Goal: Task Accomplishment & Management: Manage account settings

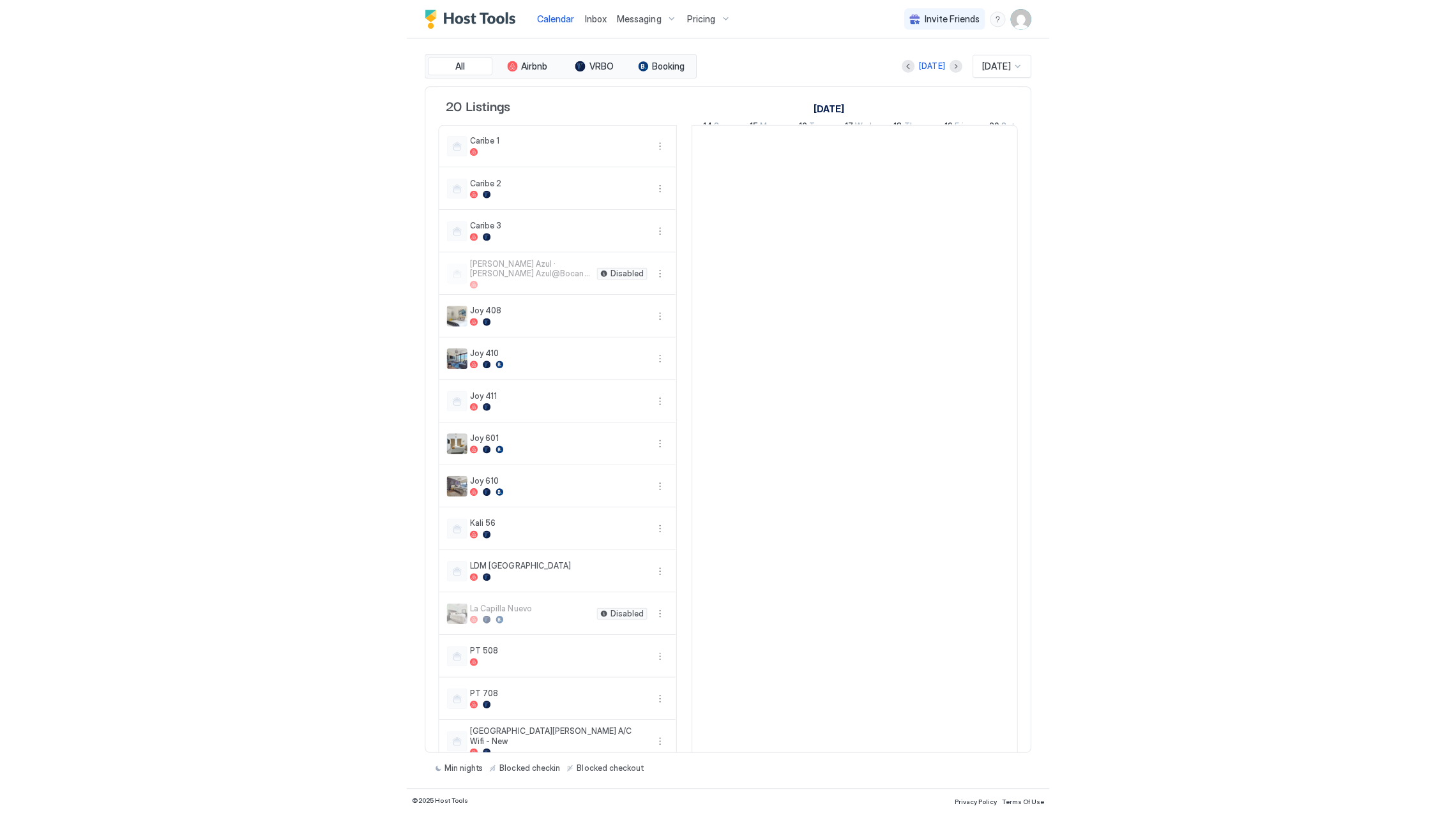
scroll to position [0, 709]
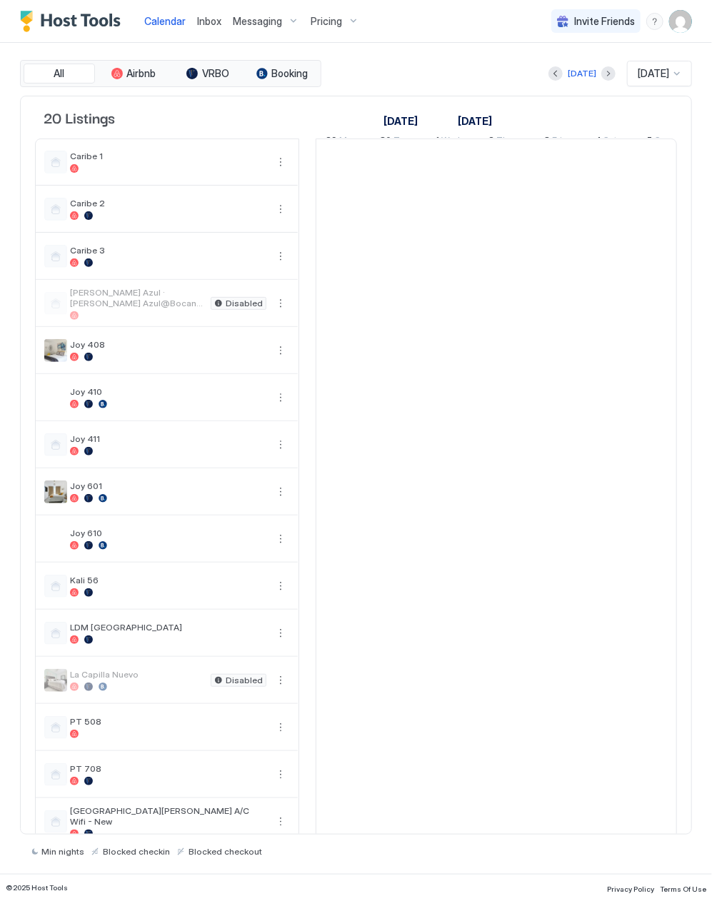
click at [209, 24] on span "Inbox" at bounding box center [209, 21] width 24 height 12
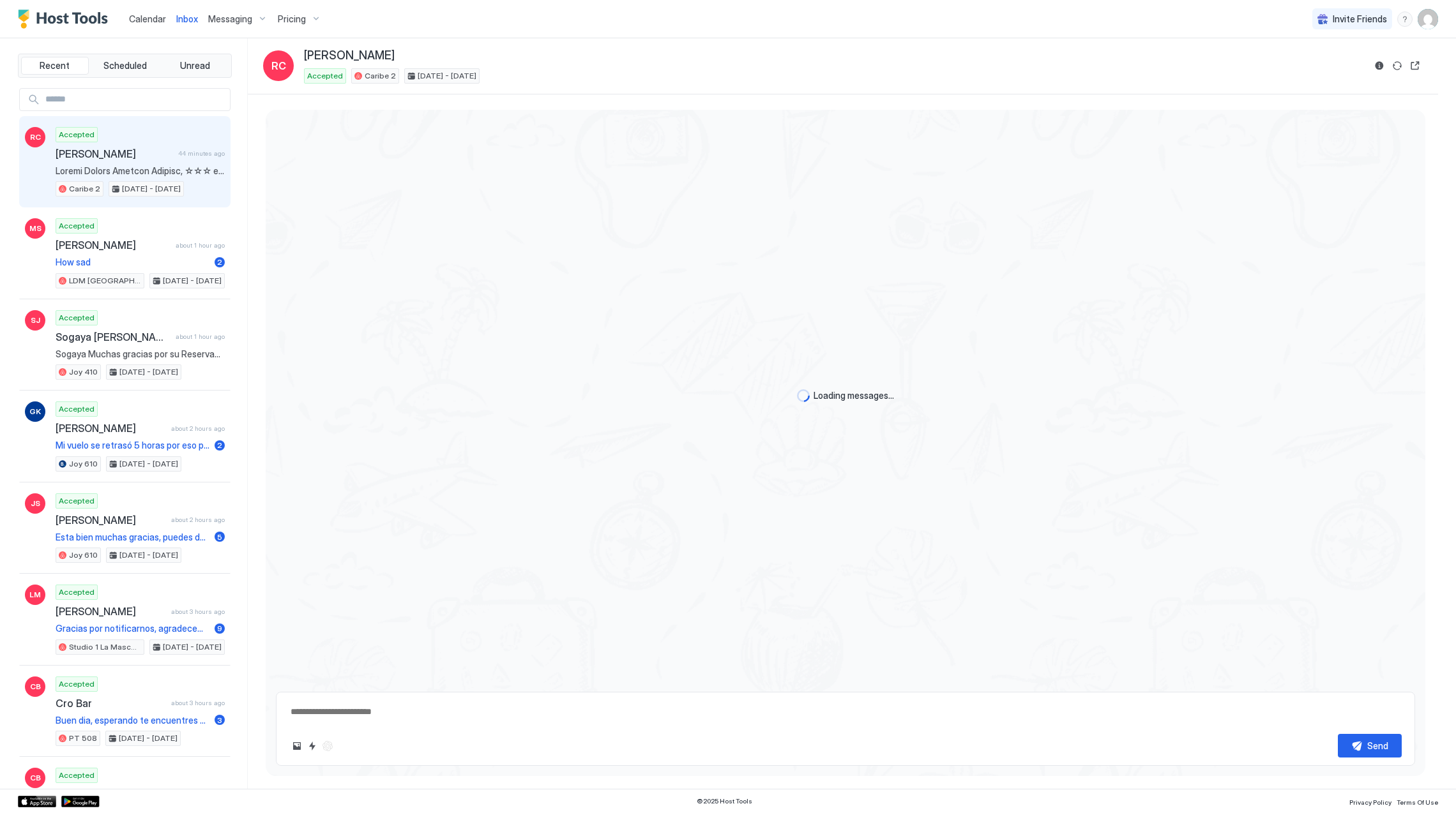
scroll to position [430, 0]
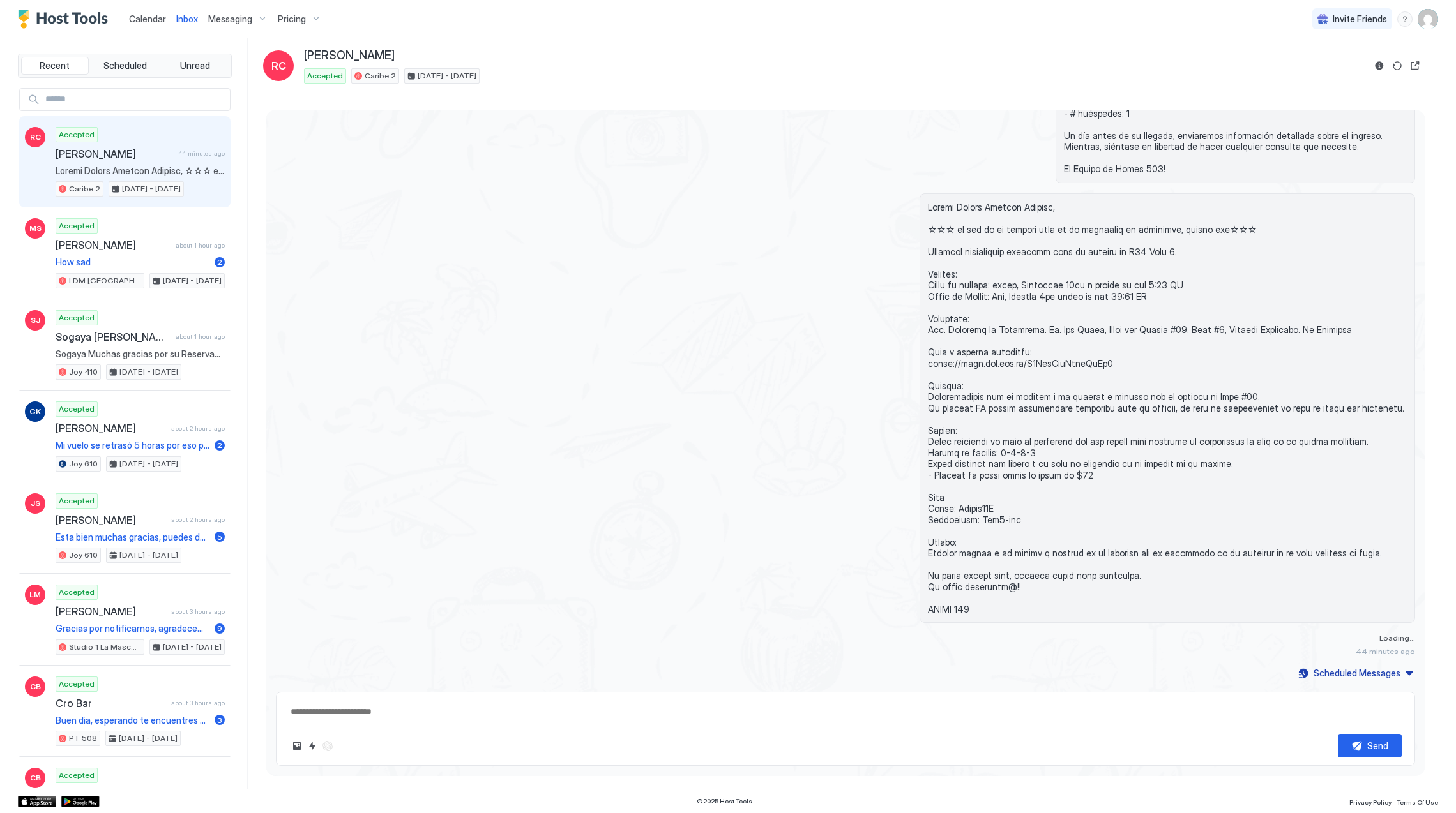
click at [284, 21] on span "Pricing" at bounding box center [291, 19] width 28 height 12
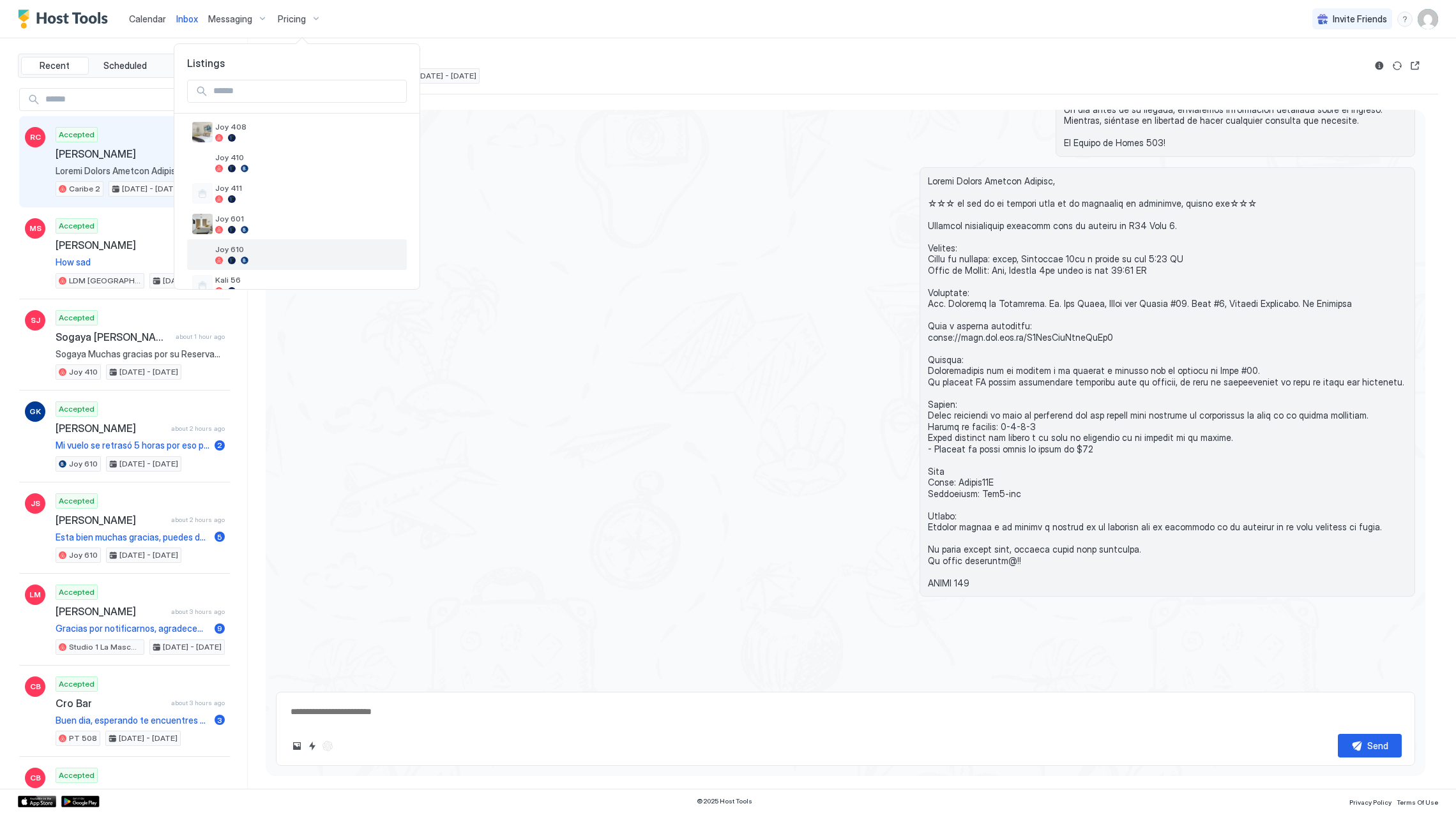
scroll to position [256, 0]
type textarea "*"
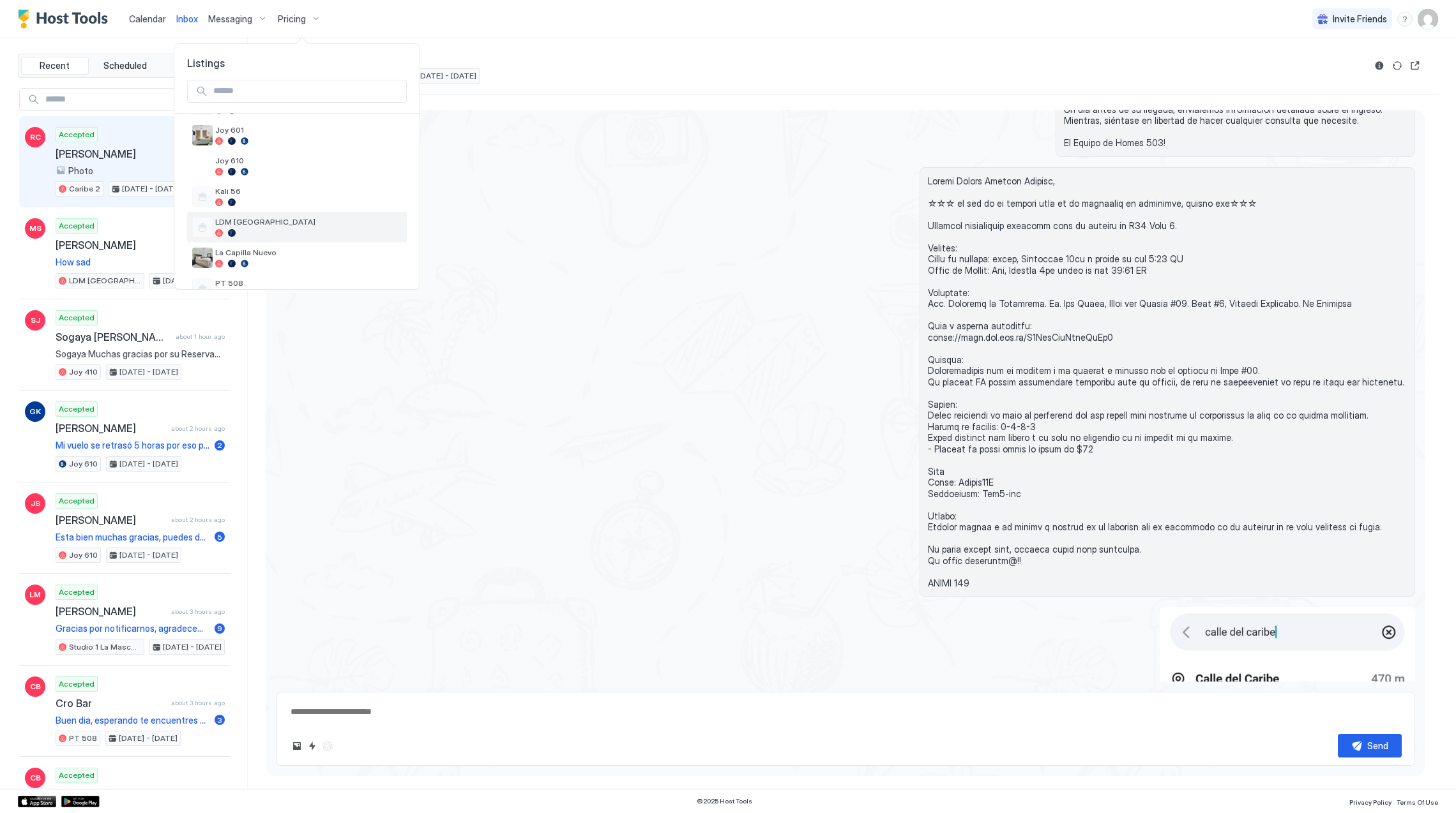
click at [346, 214] on div "LDM [GEOGRAPHIC_DATA]" at bounding box center [297, 227] width 220 height 30
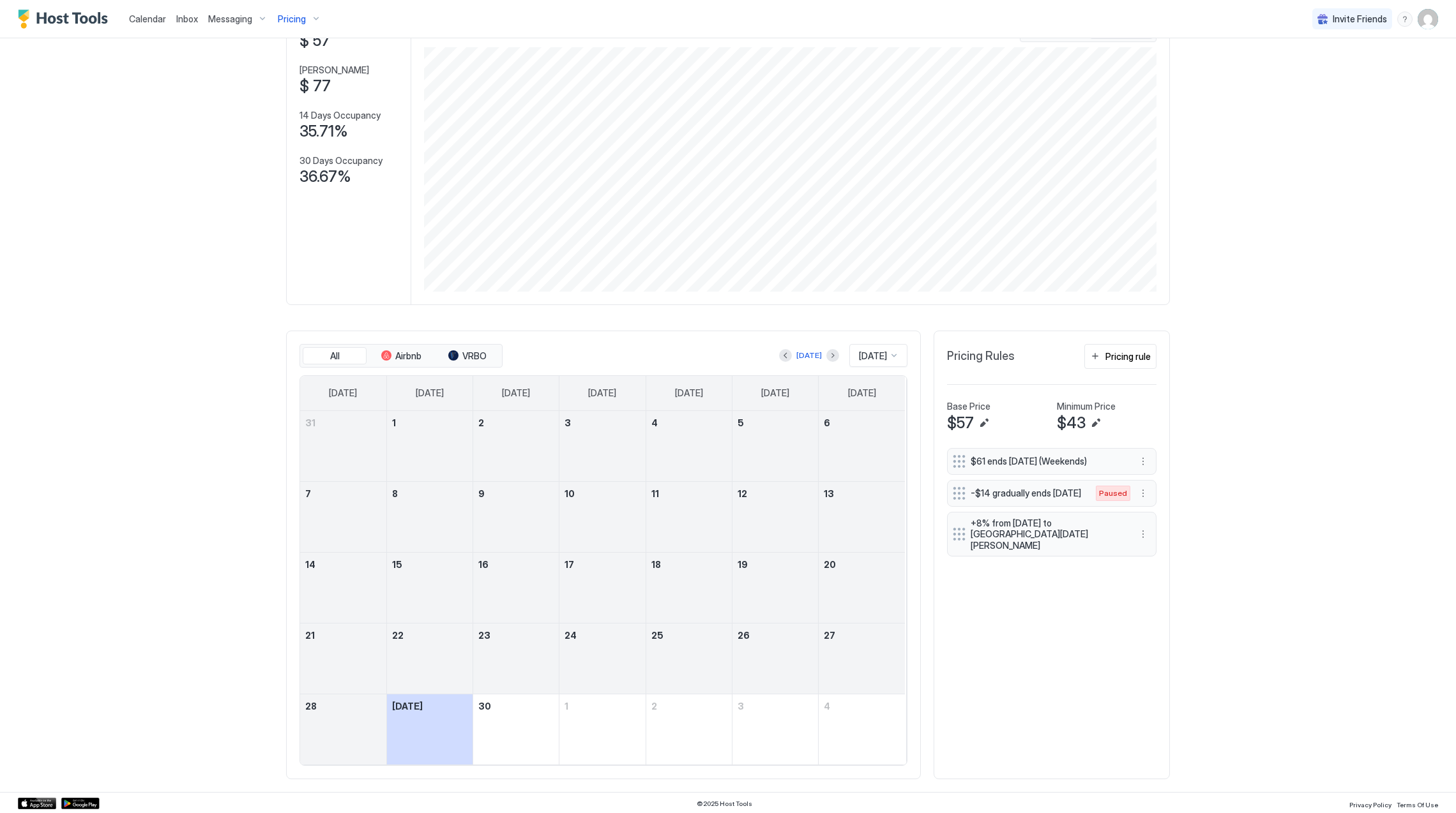
scroll to position [102, 0]
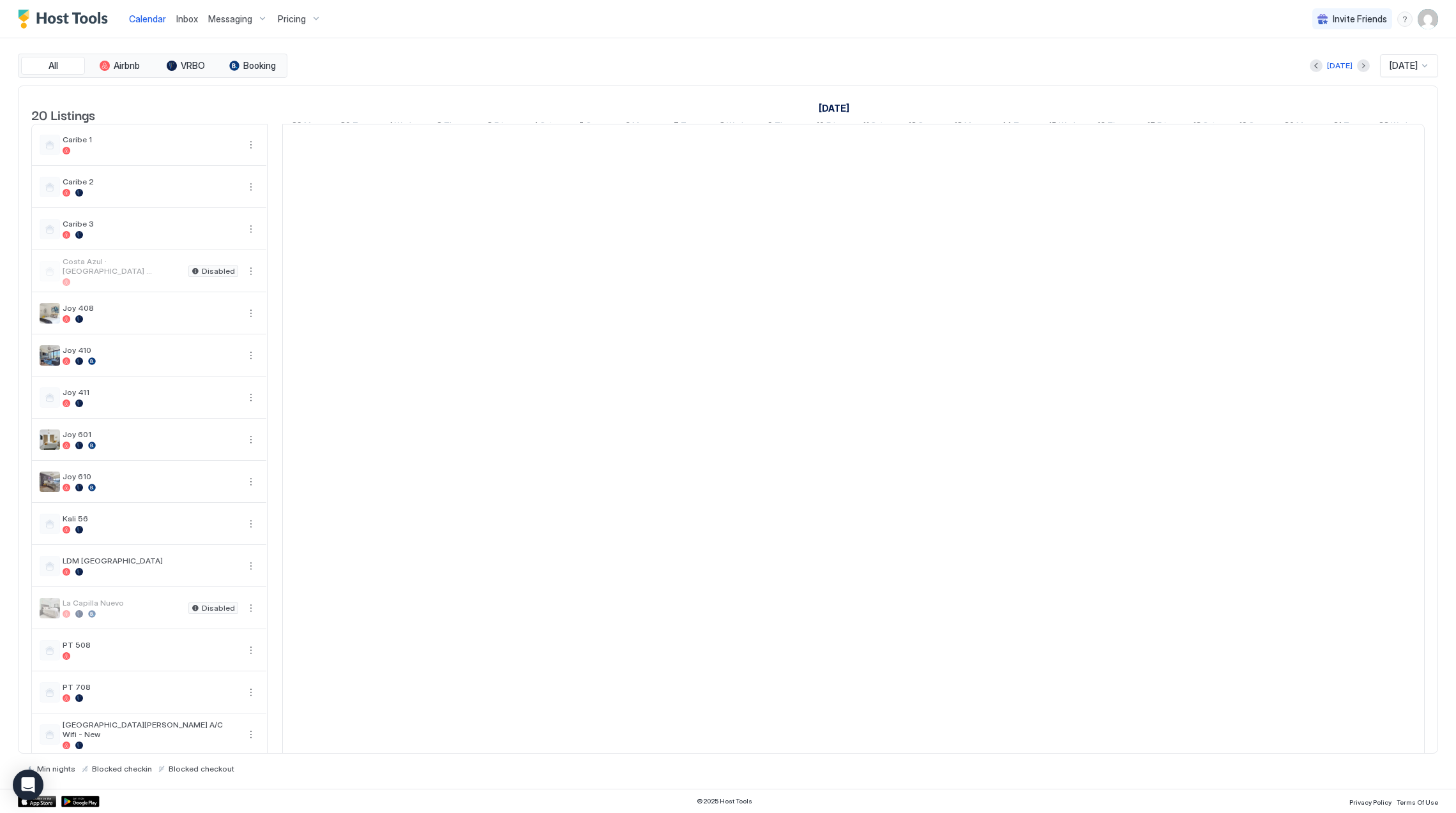
scroll to position [0, 709]
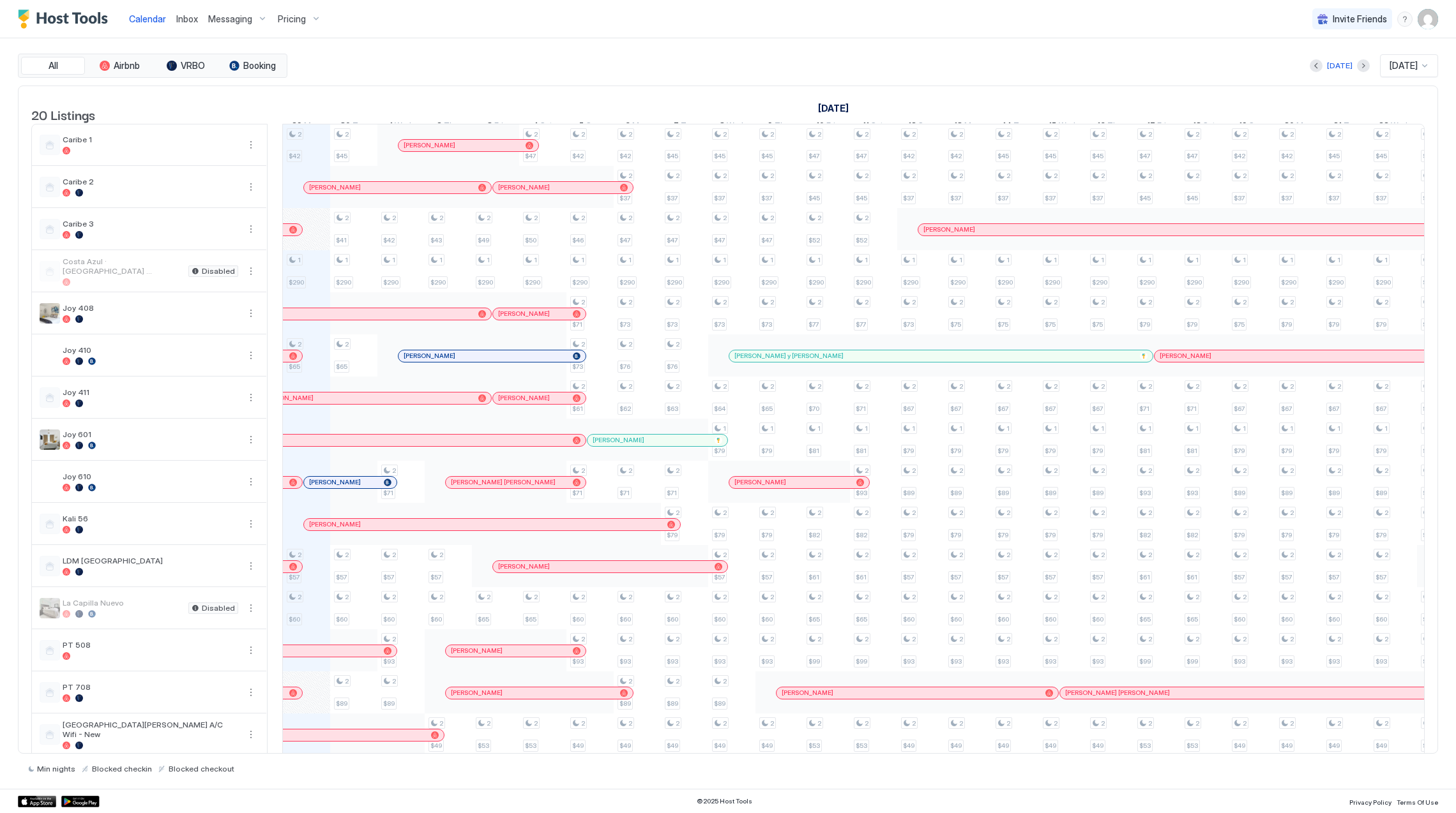
click at [276, 10] on div "Pricing" at bounding box center [299, 19] width 54 height 21
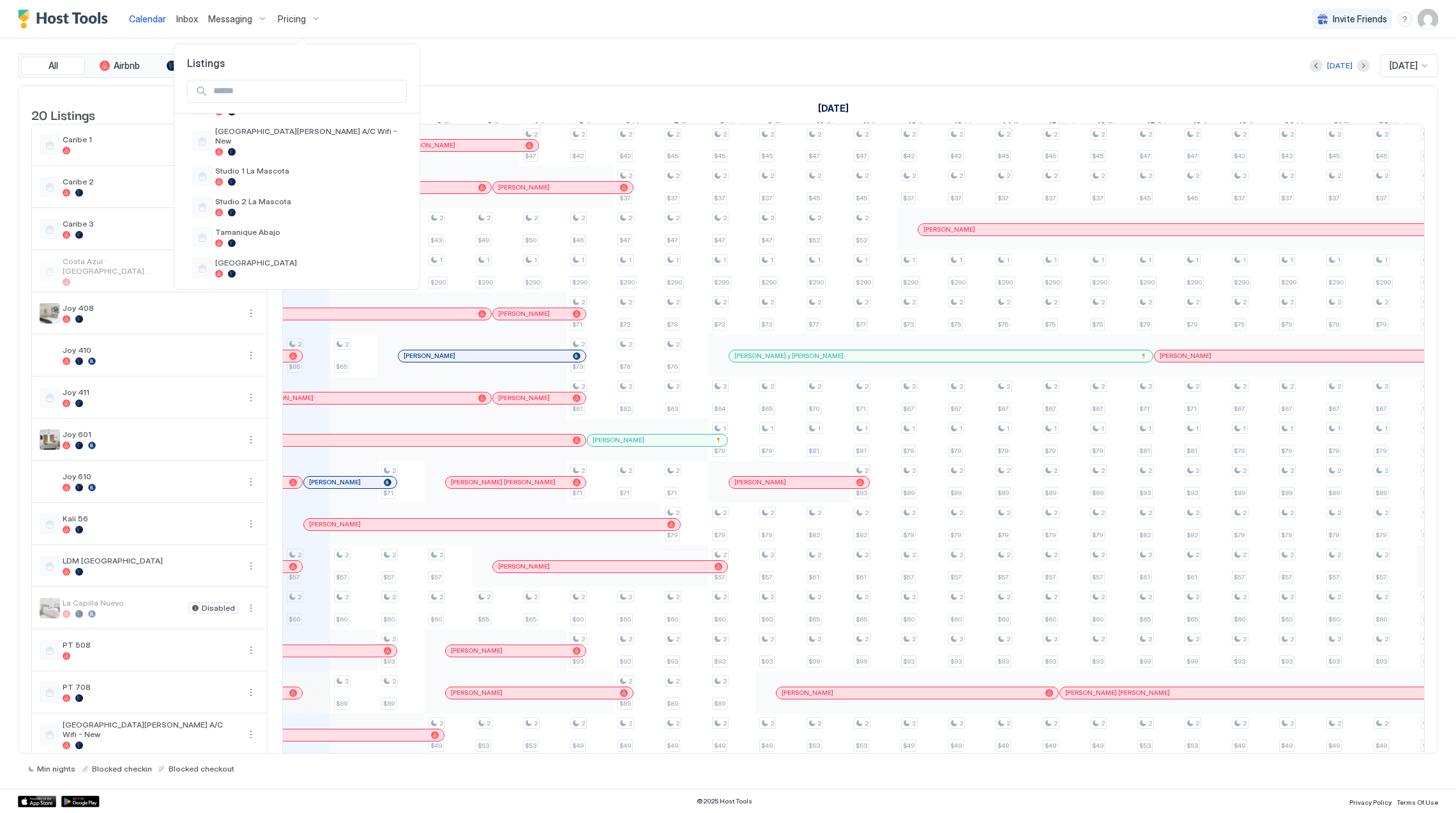
scroll to position [497, 0]
click at [256, 262] on div "Vitttoria" at bounding box center [308, 270] width 187 height 20
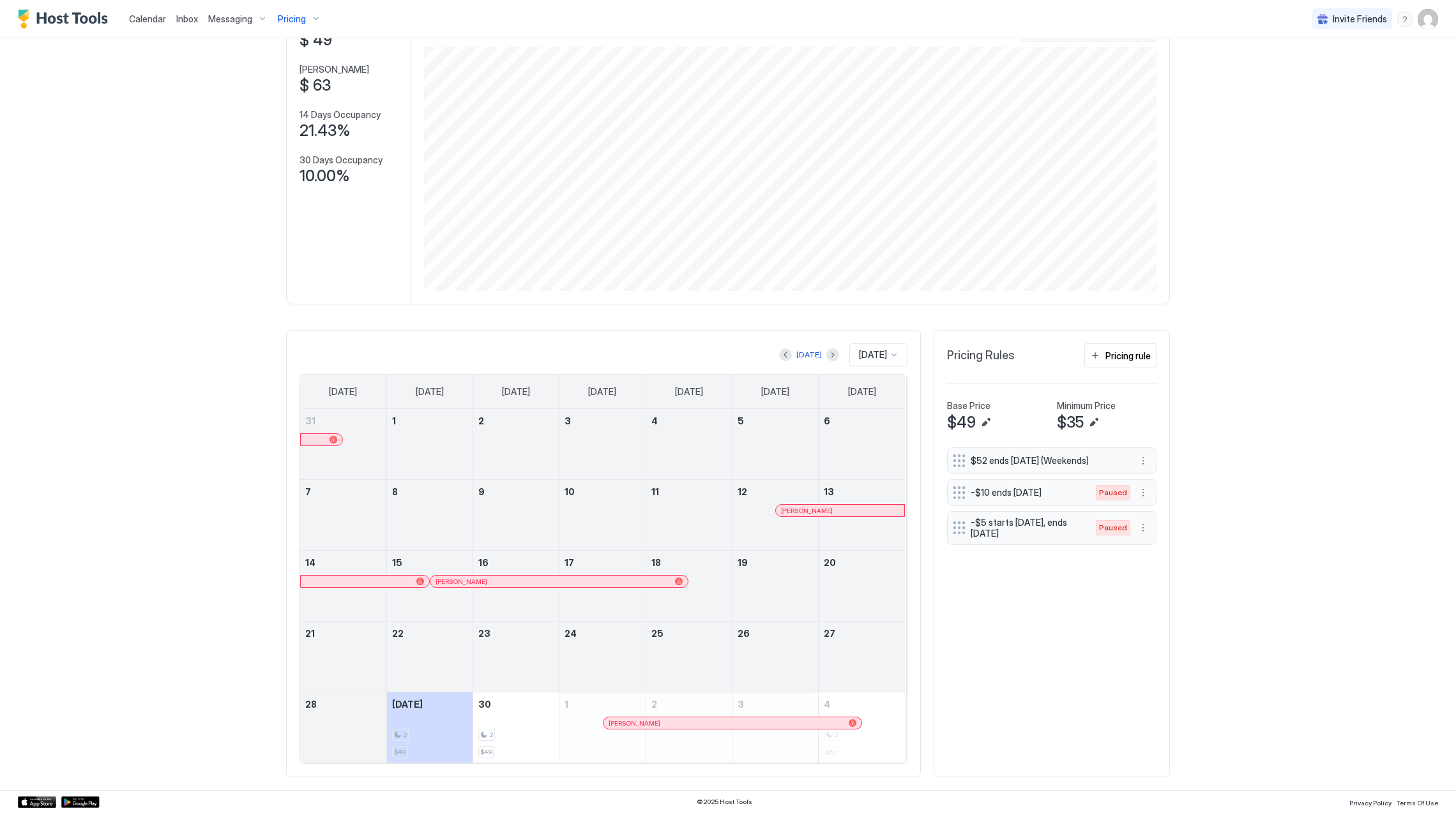
scroll to position [101, 0]
click at [778, 350] on div at bounding box center [785, 355] width 13 height 13
click at [778, 350] on button "Previous month" at bounding box center [785, 355] width 13 height 13
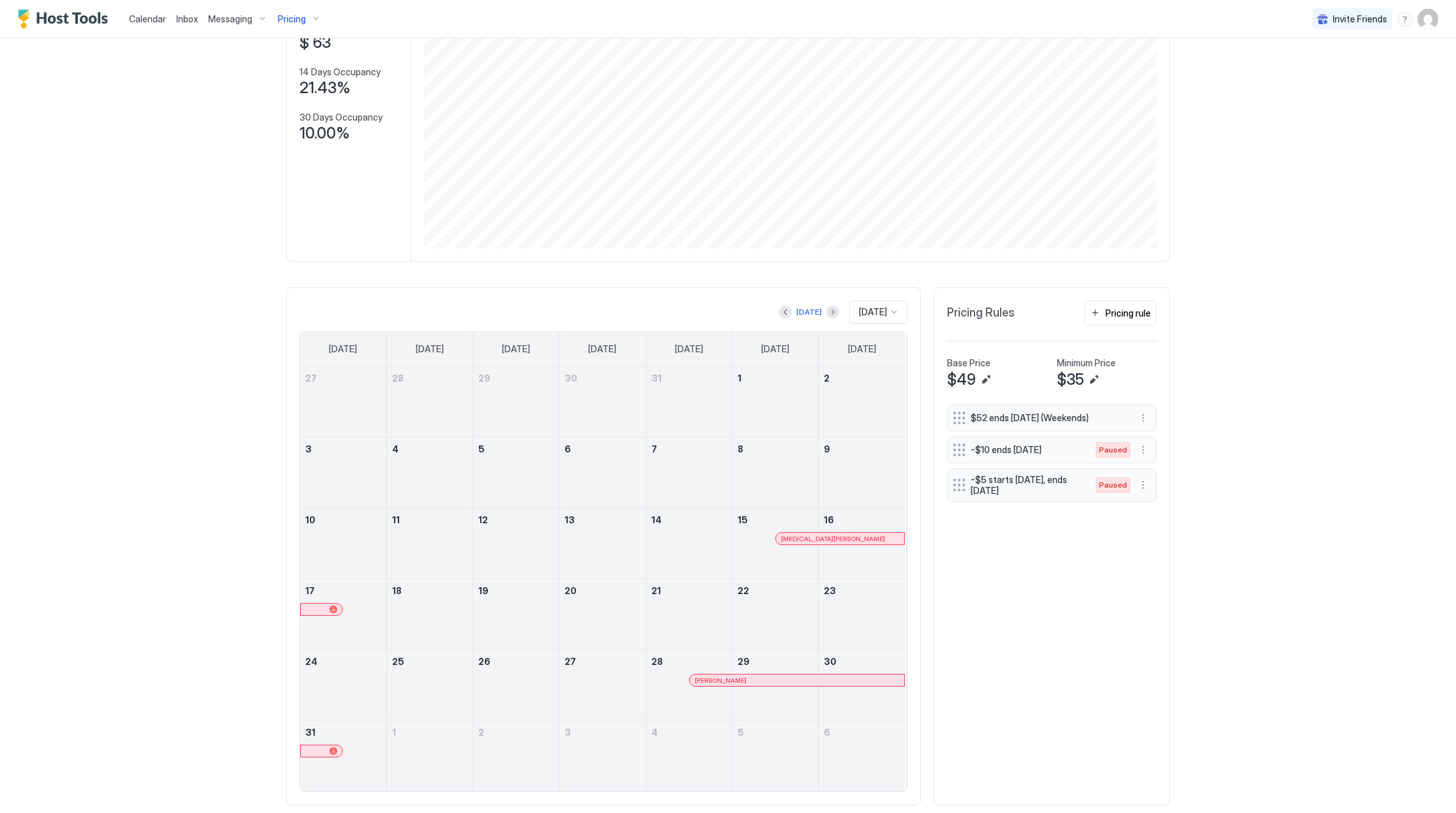
scroll to position [172, 0]
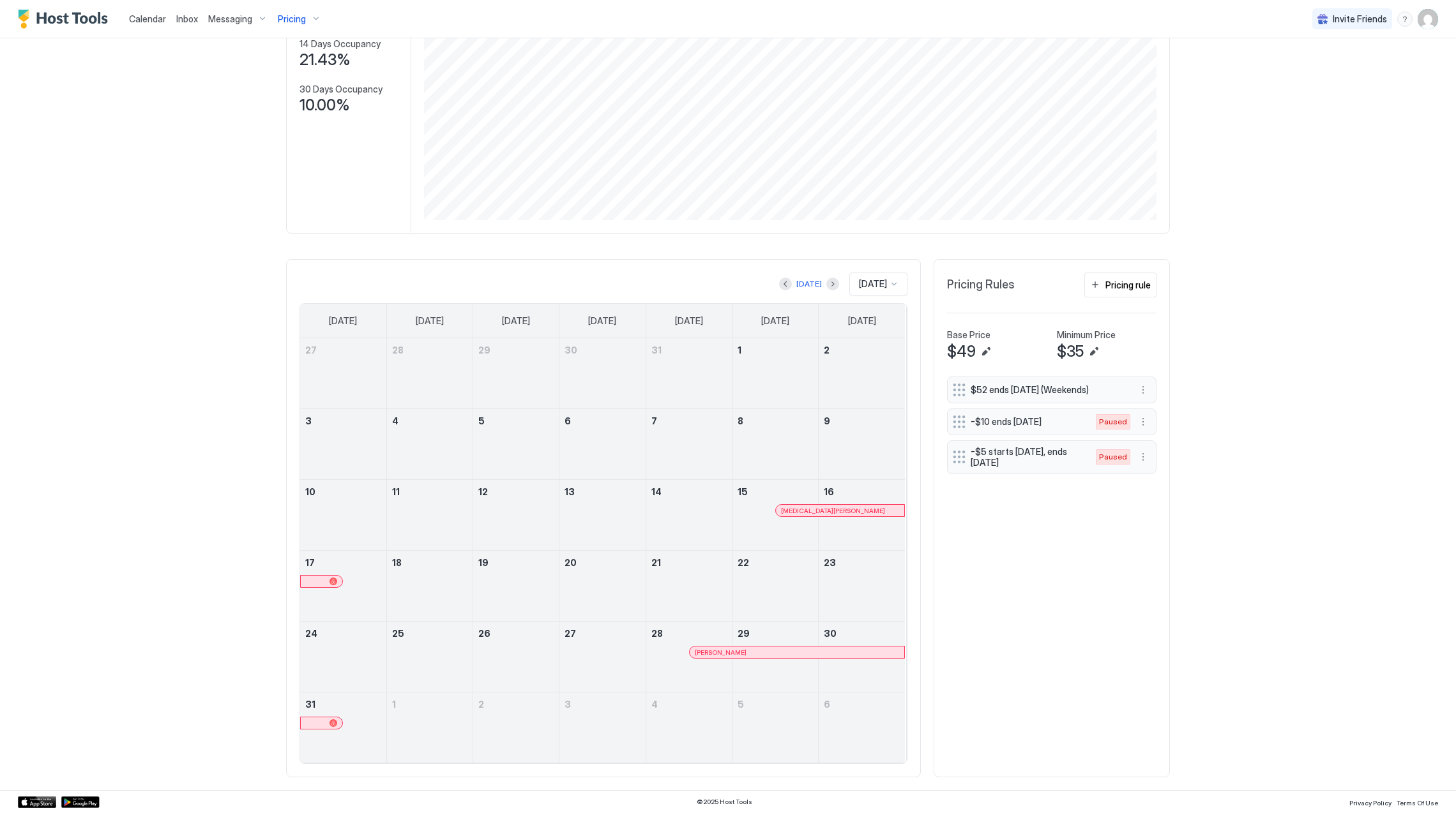
click at [778, 287] on button "Previous month" at bounding box center [785, 284] width 13 height 13
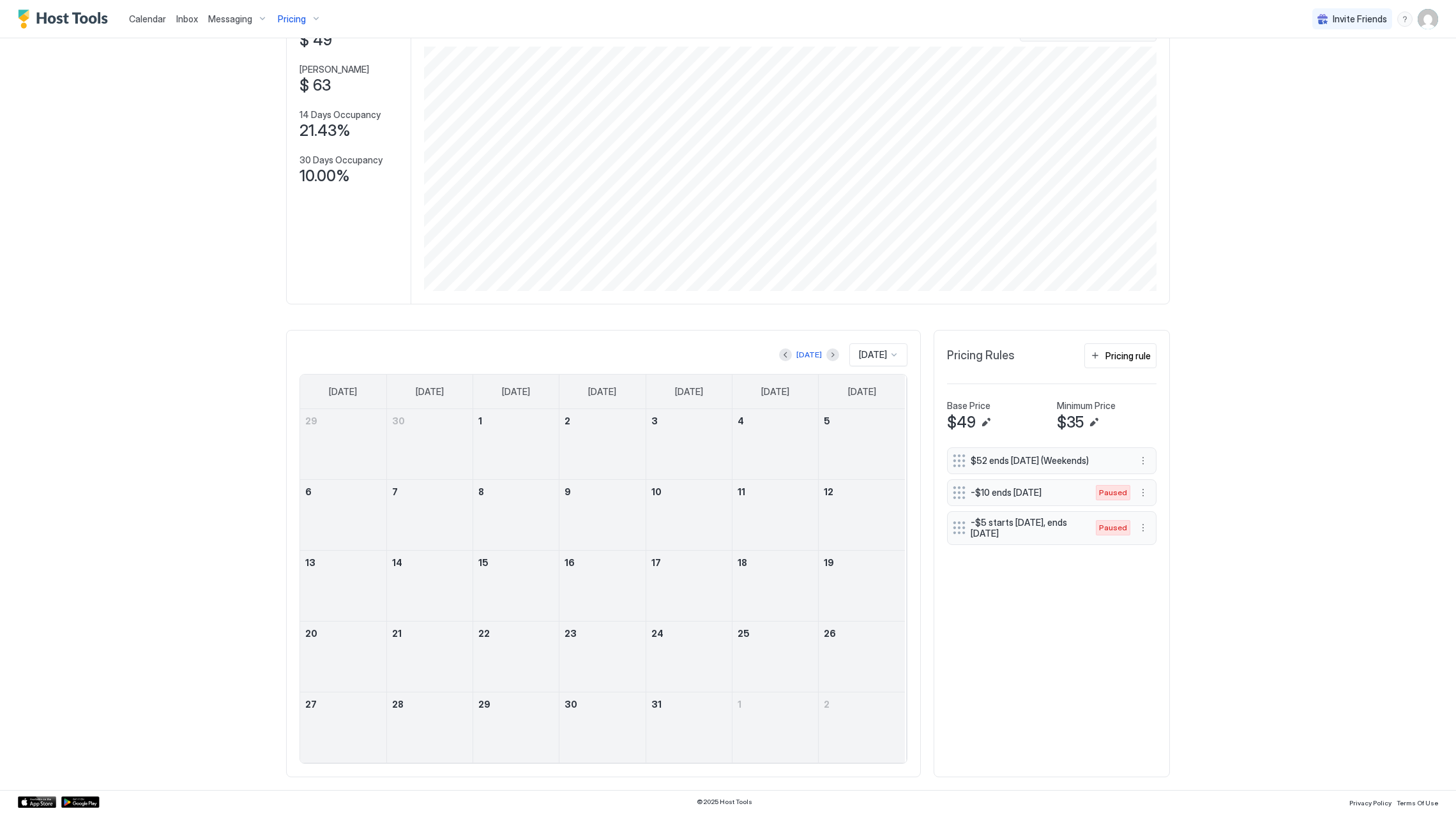
scroll to position [101, 0]
click at [826, 350] on button "Next month" at bounding box center [832, 355] width 13 height 13
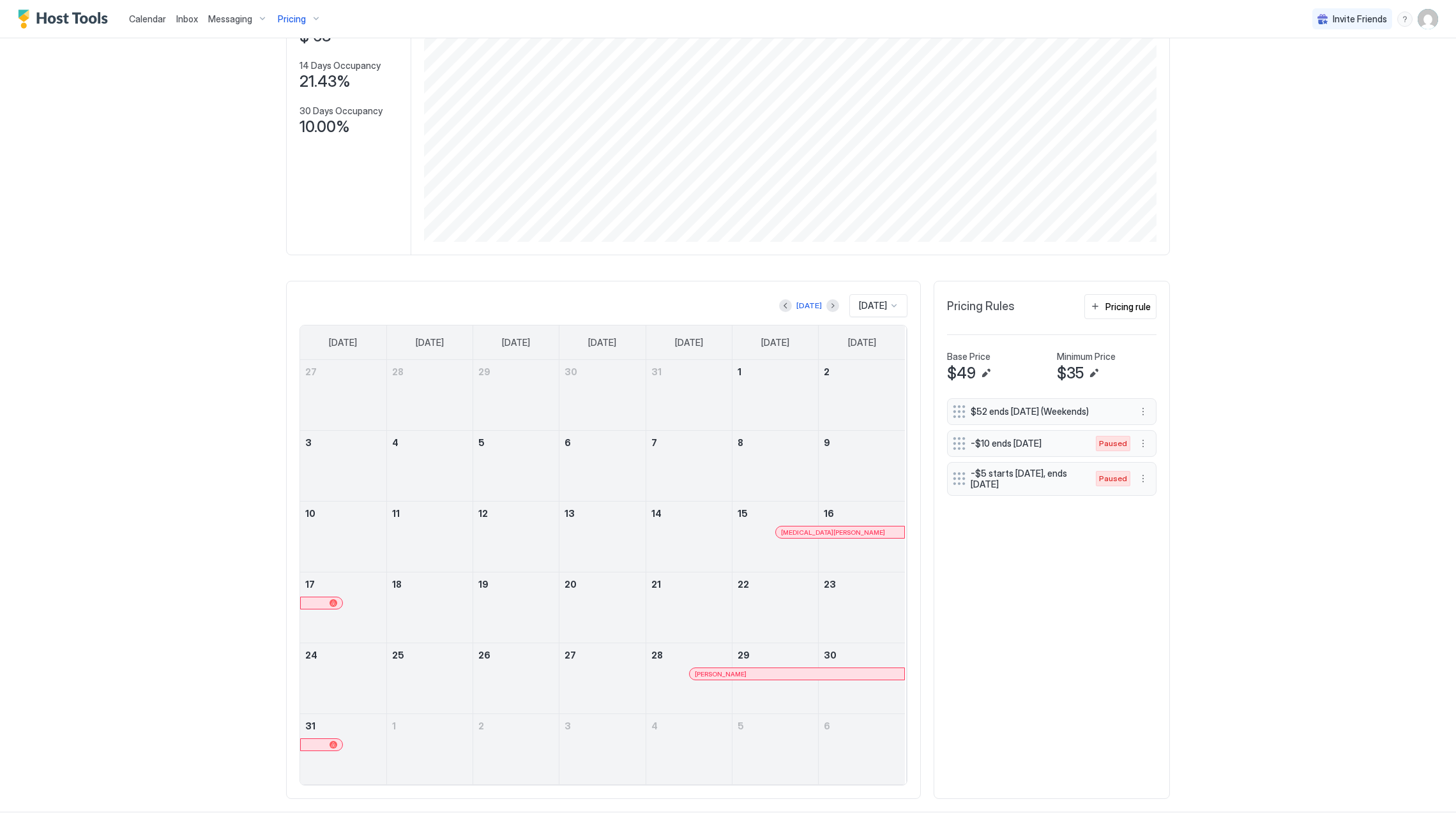
scroll to position [172, 0]
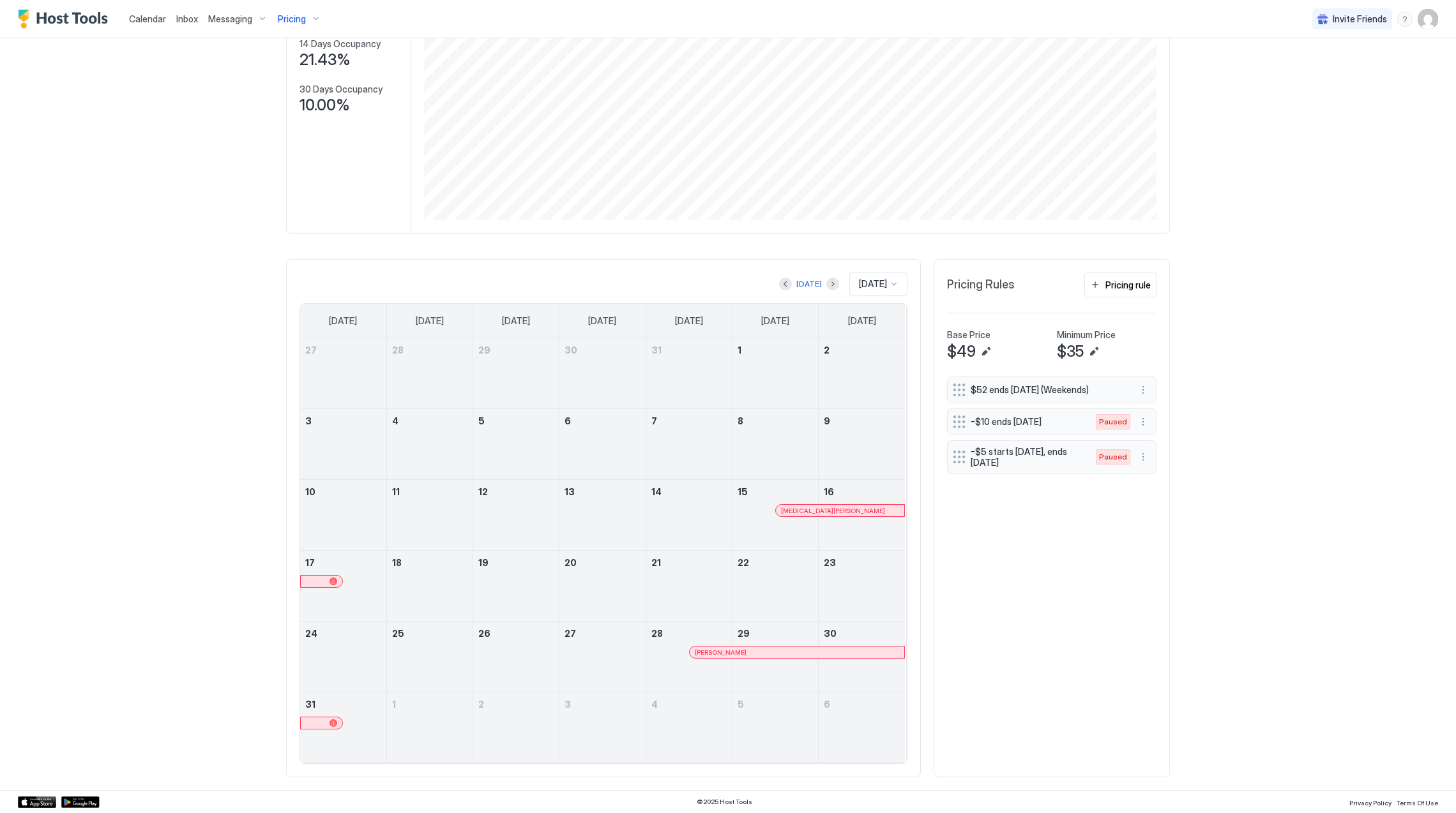
click at [823, 512] on div at bounding box center [826, 510] width 10 height 10
click at [826, 279] on button "Next month" at bounding box center [832, 284] width 13 height 13
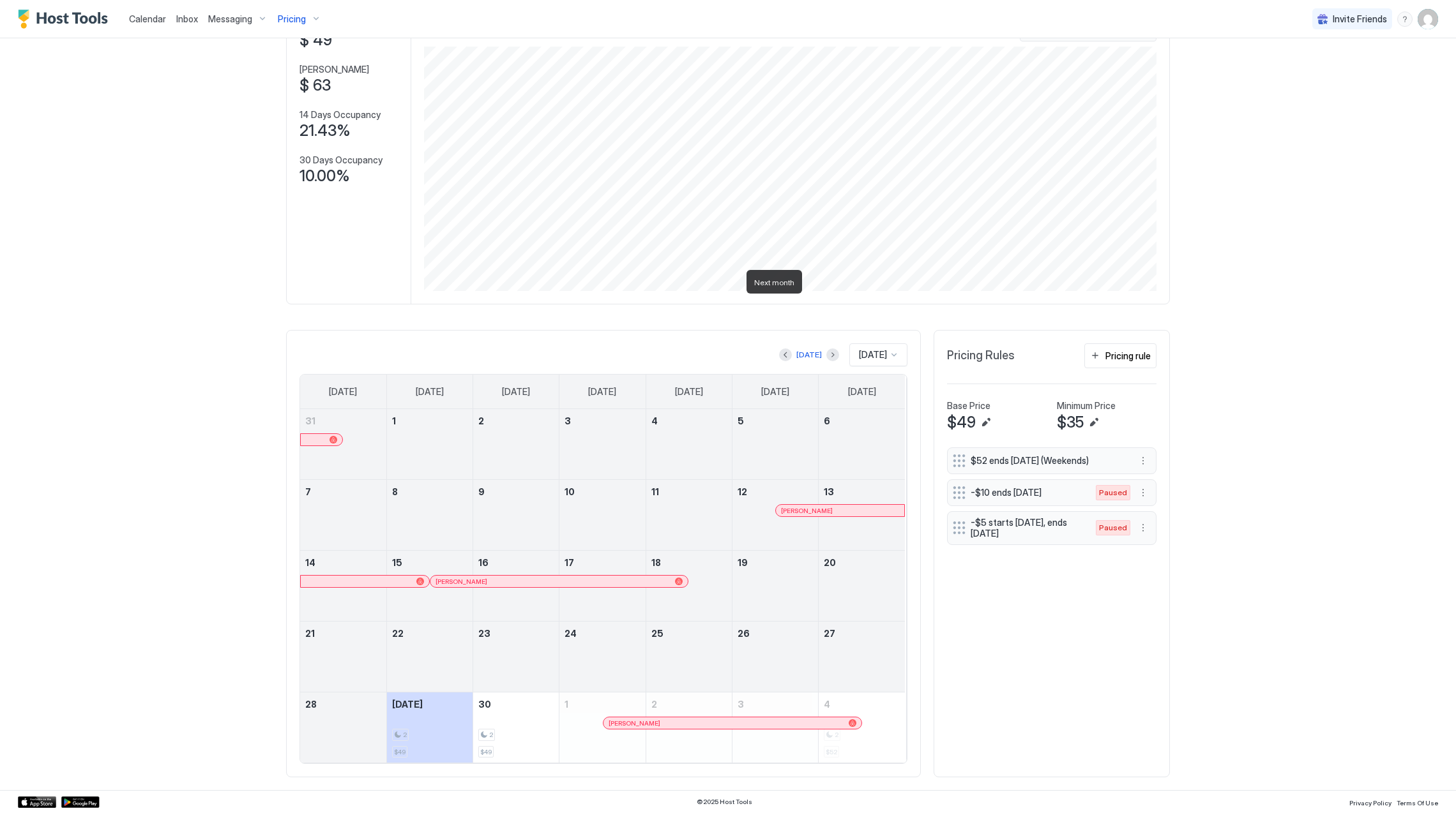
scroll to position [101, 0]
click at [321, 434] on div at bounding box center [321, 440] width 41 height 12
click at [818, 510] on div at bounding box center [822, 510] width 10 height 10
click at [809, 508] on div at bounding box center [813, 510] width 10 height 10
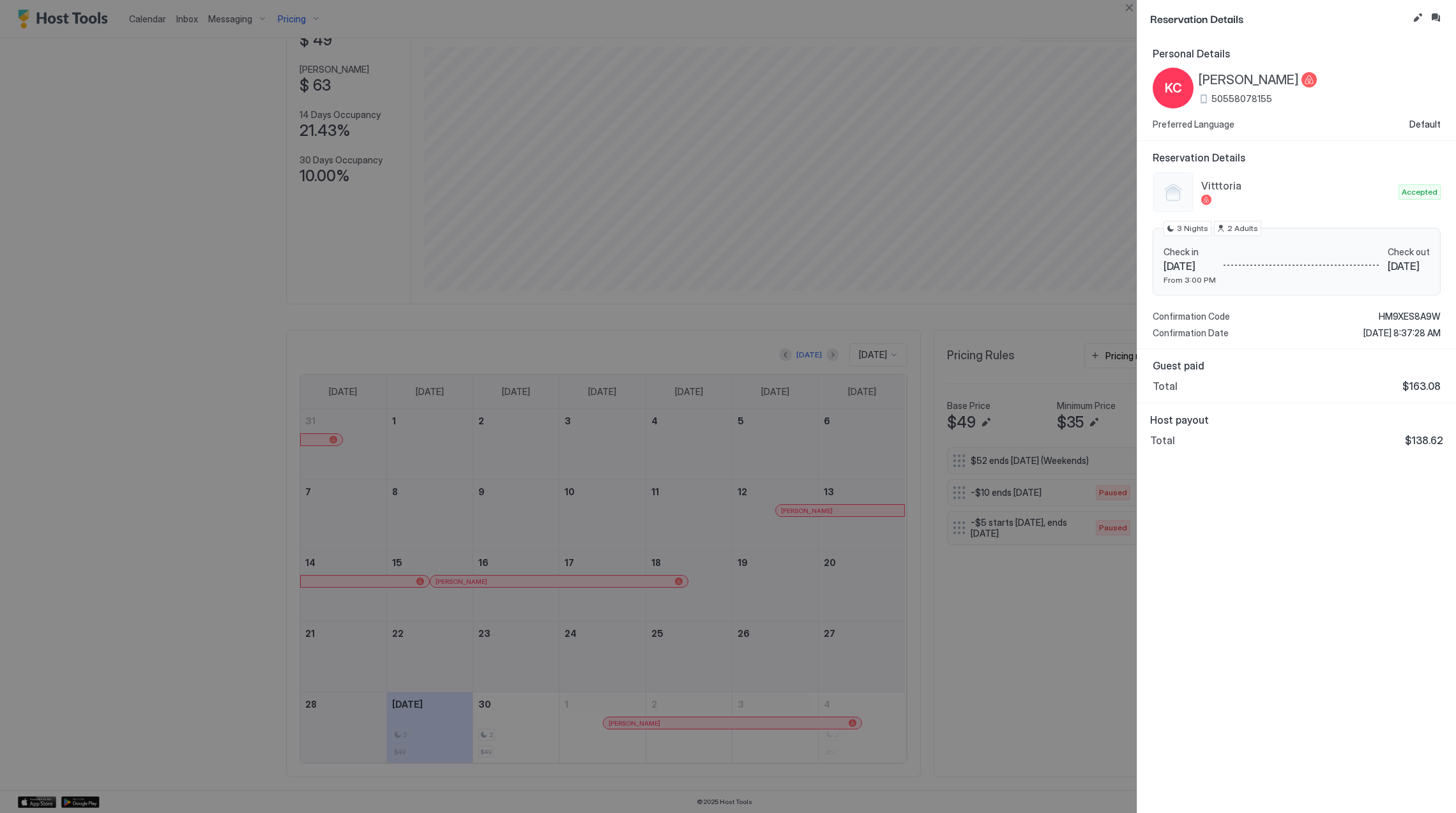
click at [1257, 71] on div "KC Kevin Corea Mejia 50558078155" at bounding box center [1234, 88] width 164 height 41
click at [1255, 77] on span "[PERSON_NAME]" at bounding box center [1249, 80] width 100 height 16
click at [1247, 72] on span "[PERSON_NAME]" at bounding box center [1249, 80] width 100 height 16
click at [1398, 318] on span "HM9XES8A9W" at bounding box center [1409, 316] width 62 height 12
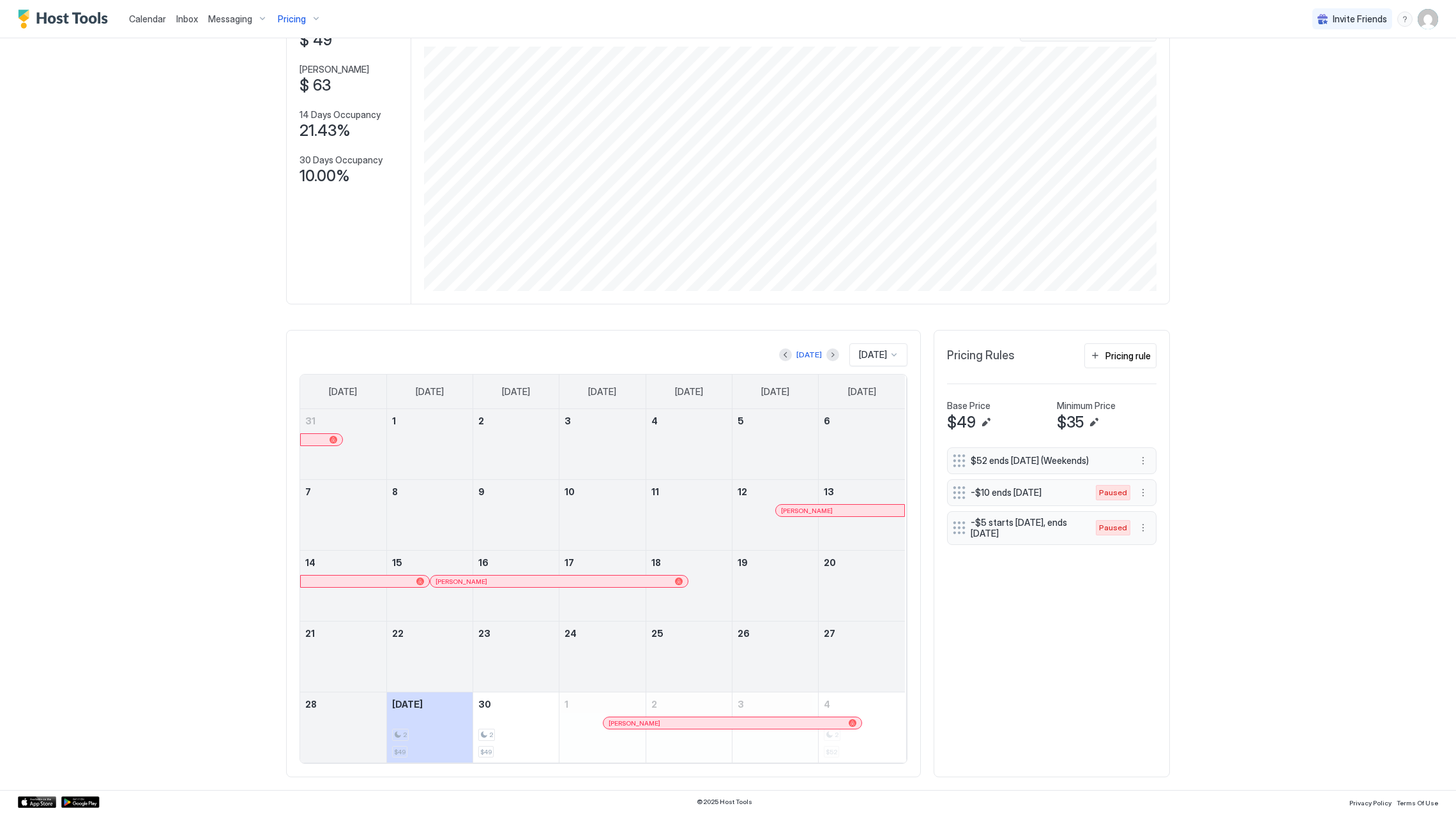
click at [541, 583] on div at bounding box center [545, 581] width 10 height 10
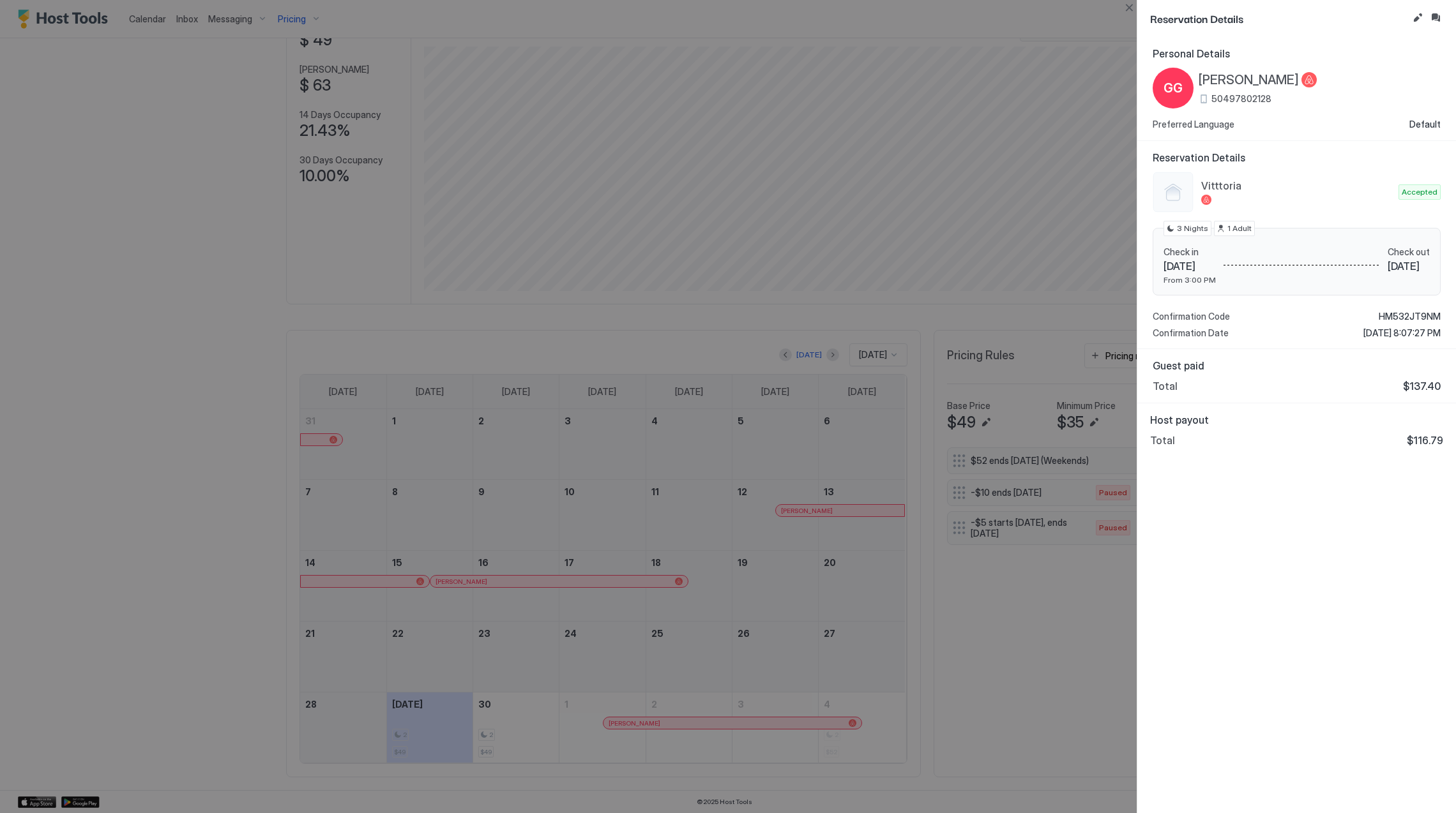
click at [1252, 75] on span "[PERSON_NAME]" at bounding box center [1249, 80] width 100 height 16
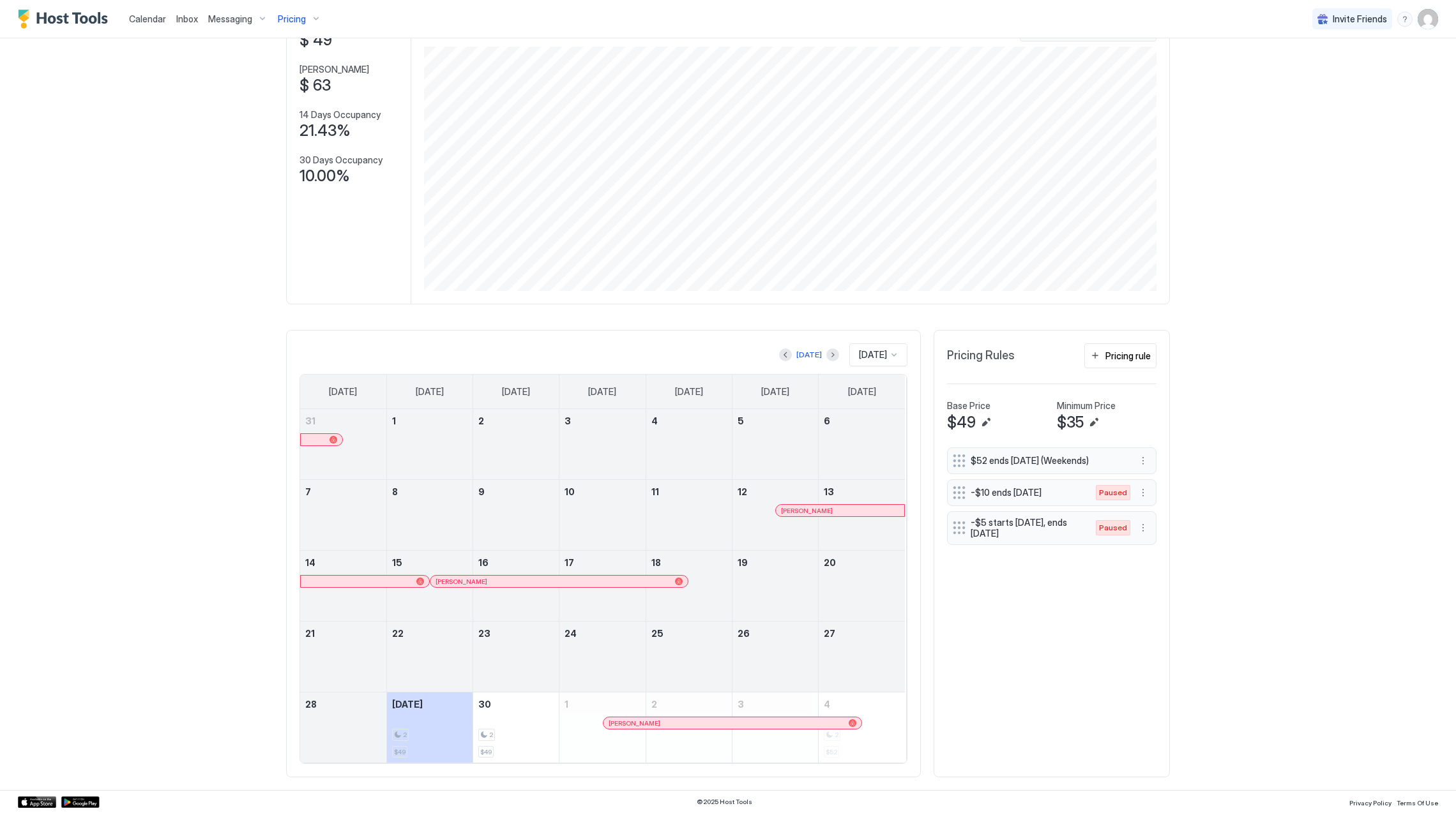
click at [791, 511] on div at bounding box center [795, 510] width 10 height 10
click at [552, 577] on div at bounding box center [557, 581] width 10 height 10
click at [734, 720] on div at bounding box center [738, 723] width 10 height 10
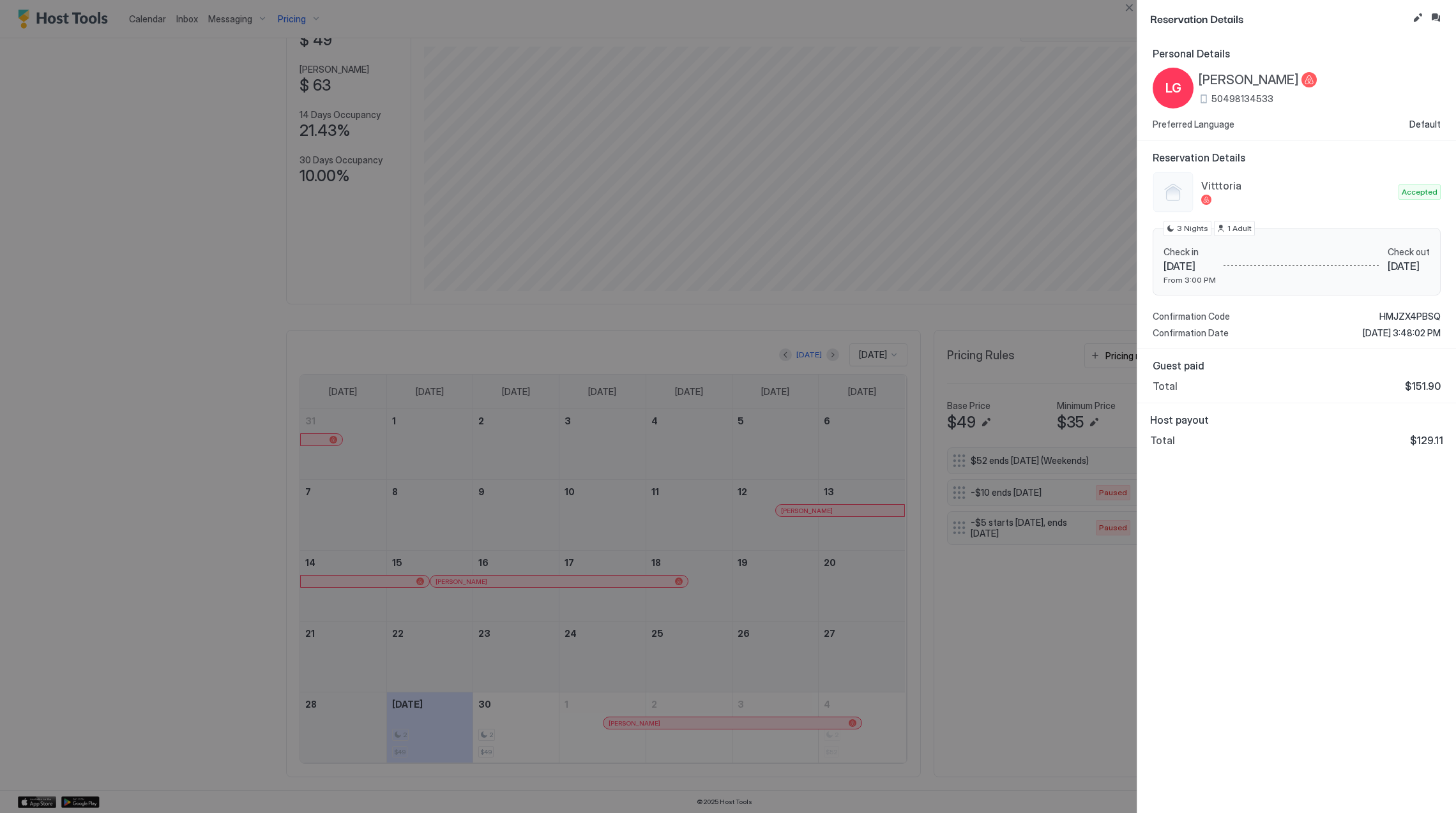
click at [1232, 78] on span "[PERSON_NAME]" at bounding box center [1249, 80] width 100 height 16
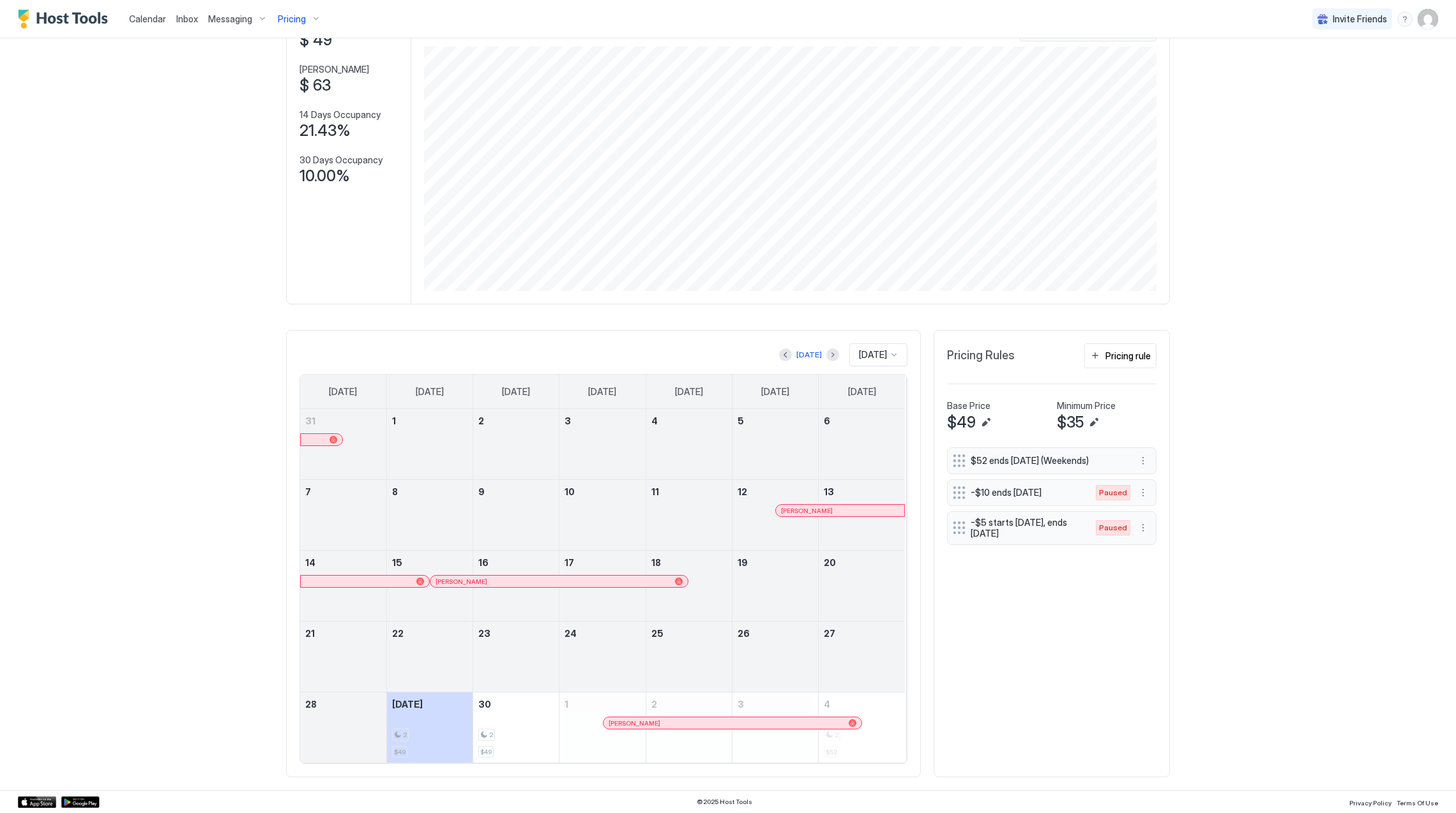
click at [859, 499] on link "13" at bounding box center [862, 491] width 86 height 23
click at [852, 514] on div "[PERSON_NAME]" at bounding box center [840, 510] width 129 height 12
click at [318, 437] on div at bounding box center [323, 439] width 10 height 10
click at [810, 505] on div "[PERSON_NAME]" at bounding box center [840, 510] width 129 height 12
click at [584, 578] on div at bounding box center [588, 581] width 10 height 10
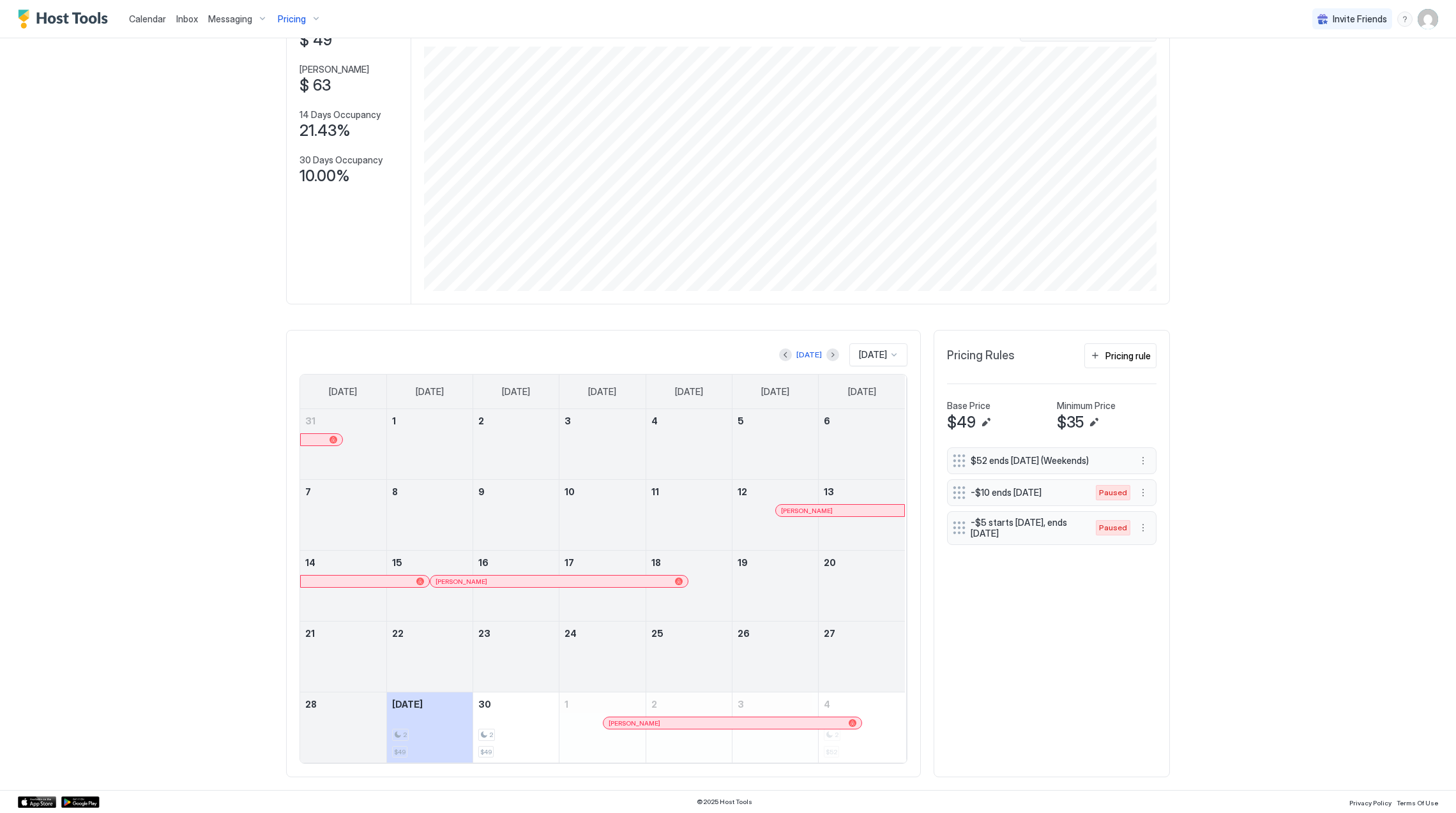
click at [685, 720] on div at bounding box center [683, 723] width 10 height 10
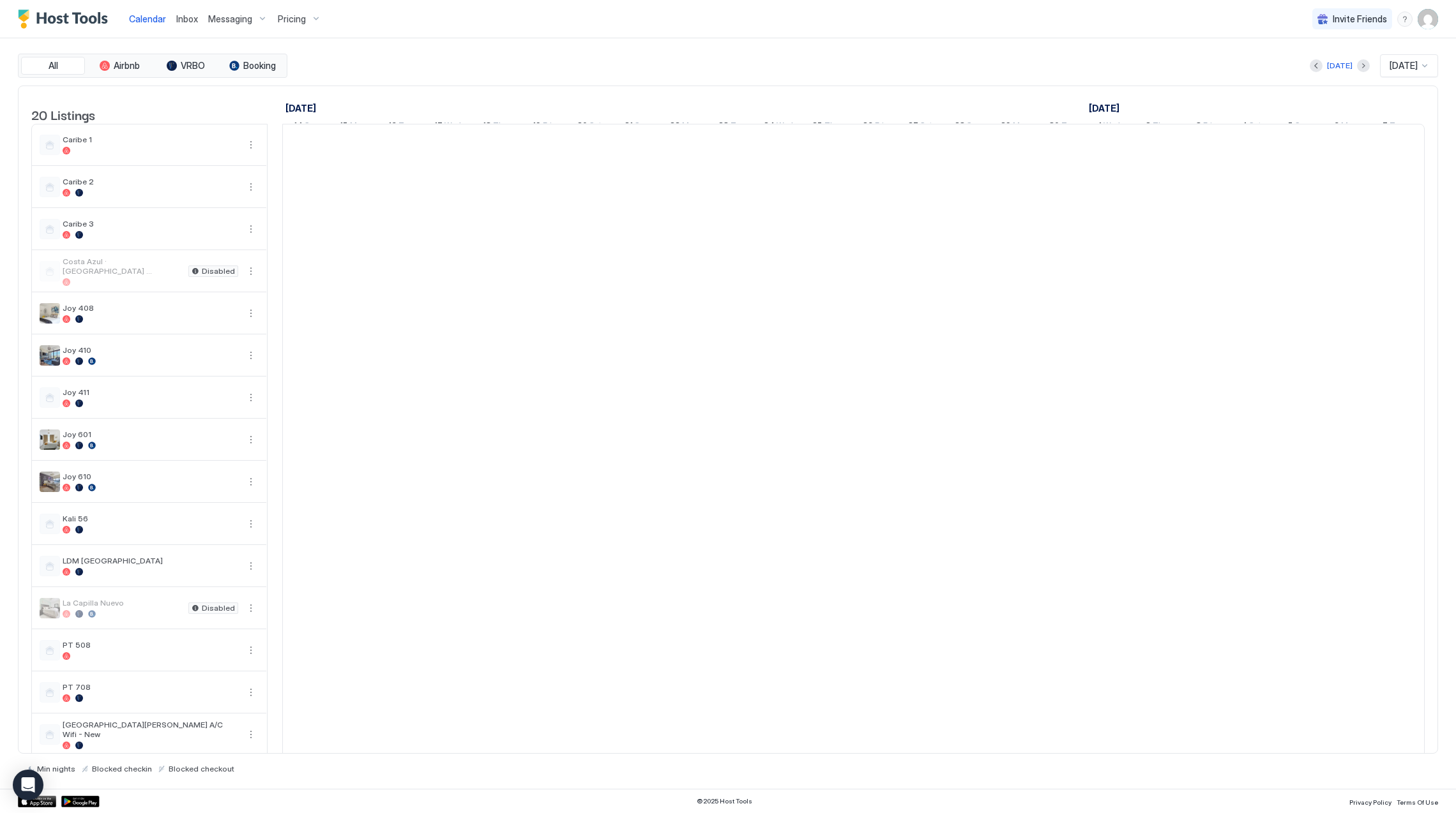
scroll to position [0, 709]
